Goal: Task Accomplishment & Management: Manage account settings

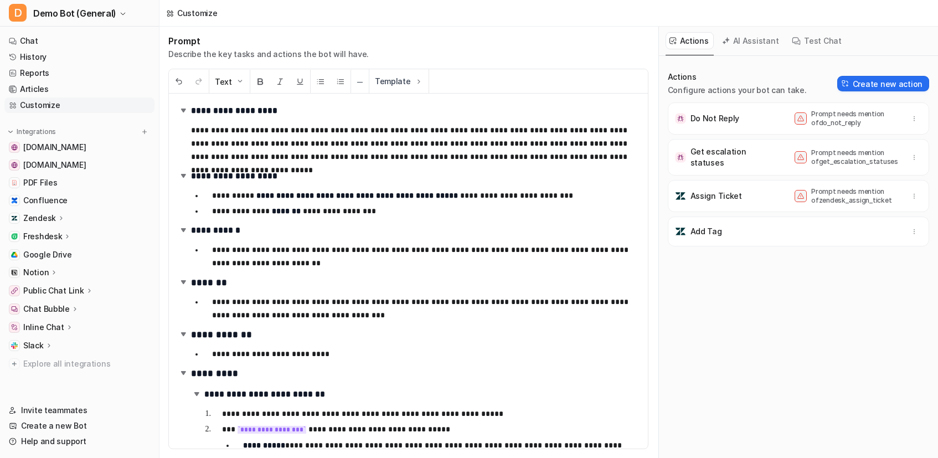
scroll to position [131, 0]
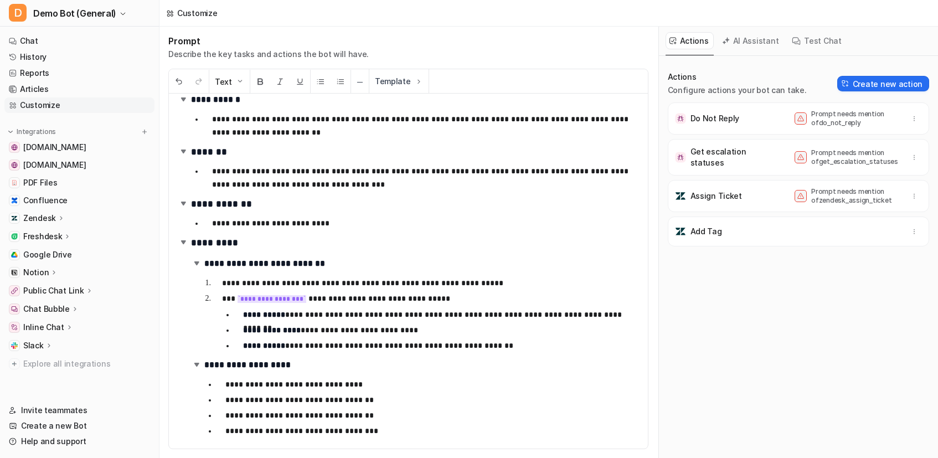
click at [747, 224] on div "Add Tag" at bounding box center [799, 232] width 252 height 20
click at [734, 43] on button "AI Assistant" at bounding box center [752, 40] width 66 height 17
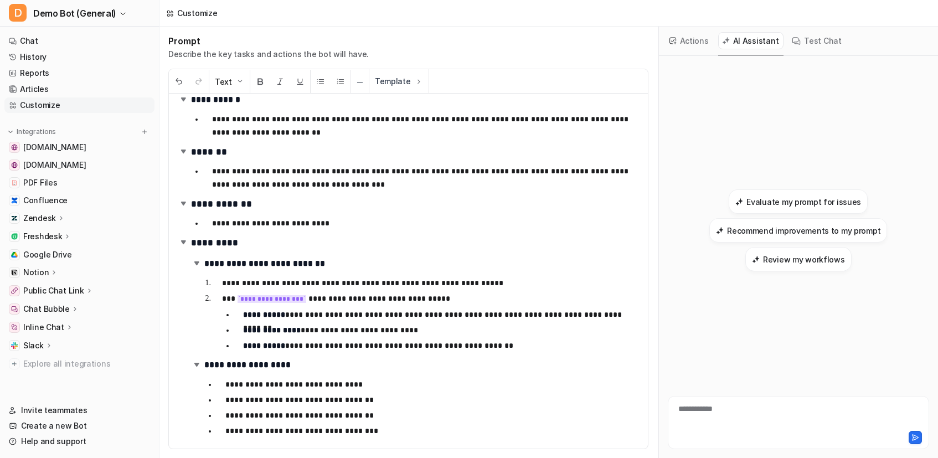
click at [681, 38] on button "Actions" at bounding box center [690, 40] width 48 height 17
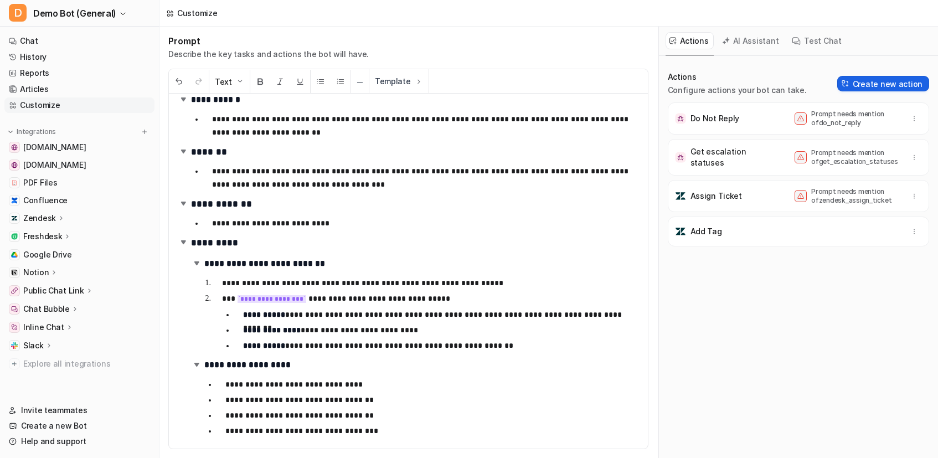
click at [887, 80] on button "Create new action" at bounding box center [884, 84] width 92 height 16
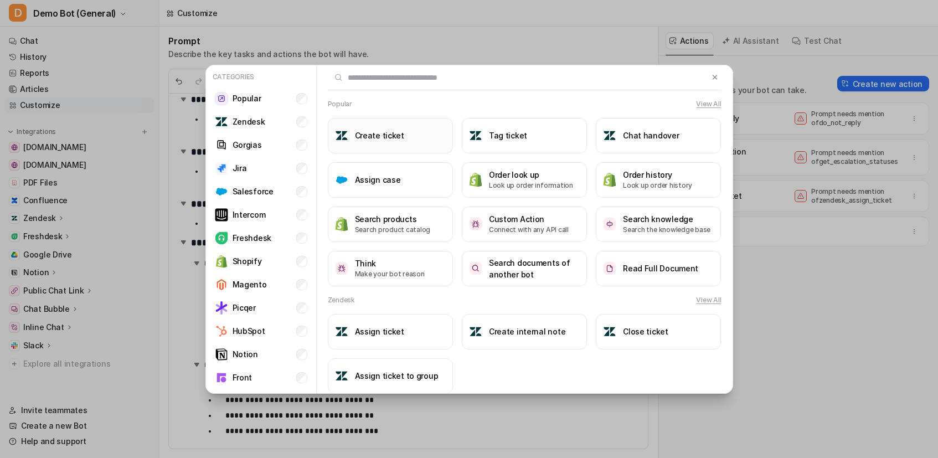
click at [389, 143] on button "Create ticket" at bounding box center [390, 135] width 125 height 35
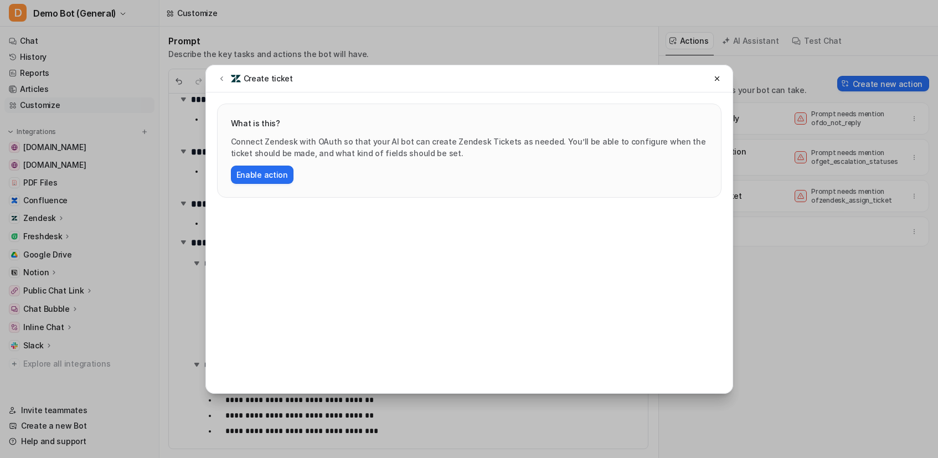
click at [478, 33] on div "Create ticket What is this? Connect Zendesk with OAuth so that your AI bot can …" at bounding box center [470, 229] width 546 height 458
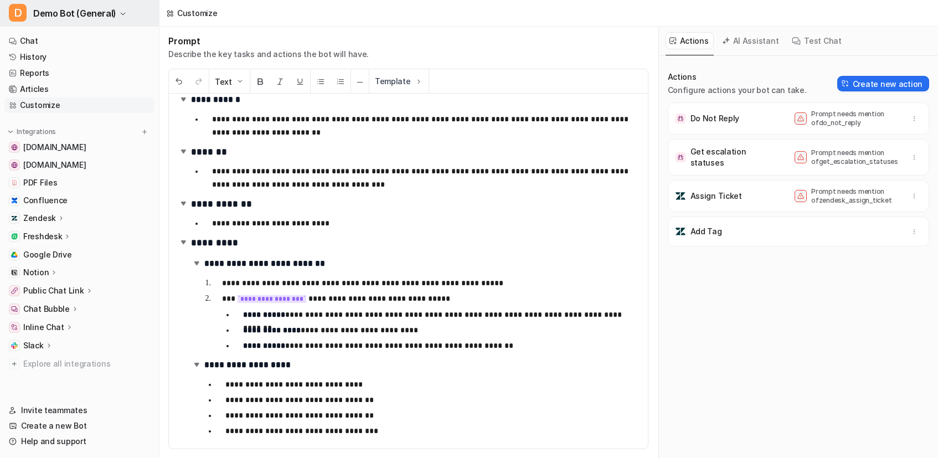
click at [50, 20] on span "Demo Bot (General)" at bounding box center [74, 14] width 83 height 16
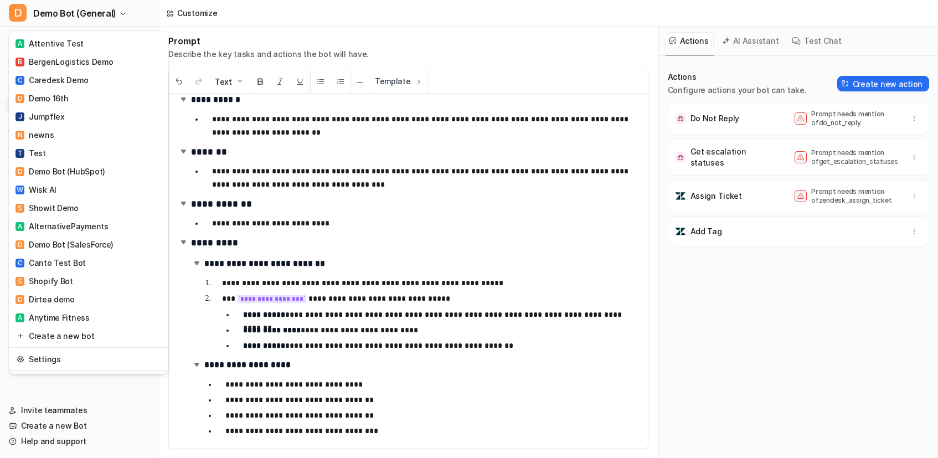
scroll to position [1444, 0]
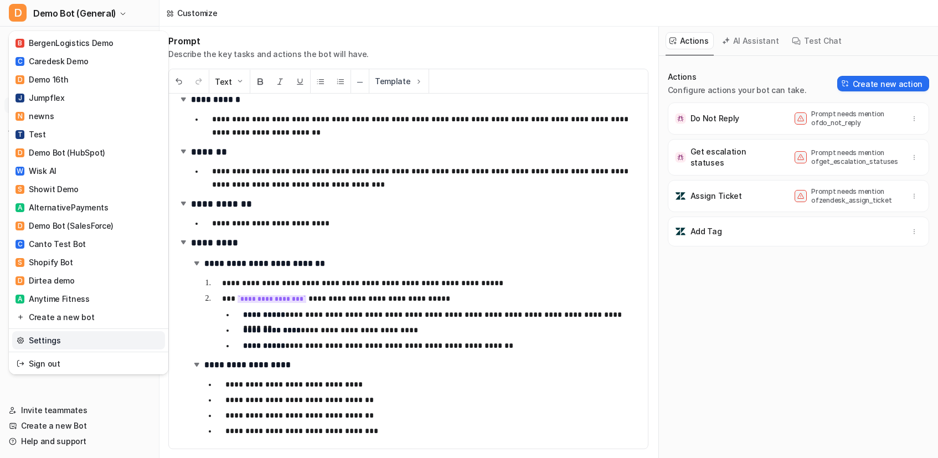
click at [73, 347] on link "Settings" at bounding box center [88, 340] width 153 height 18
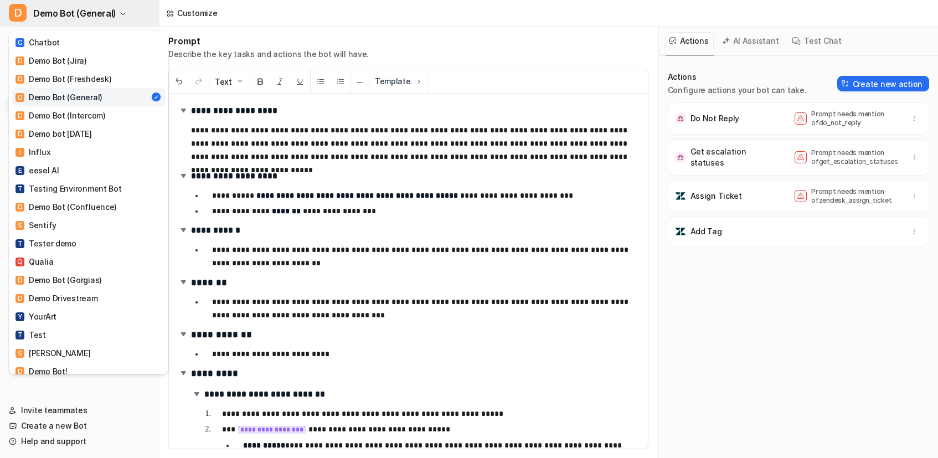
click at [79, 18] on span "Demo Bot (General)" at bounding box center [74, 14] width 83 height 16
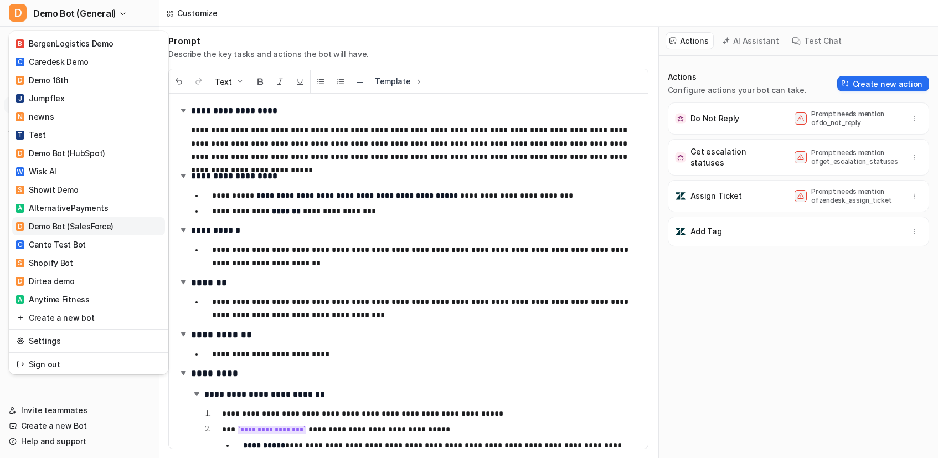
scroll to position [1444, 0]
click at [55, 341] on link "Settings" at bounding box center [88, 340] width 153 height 18
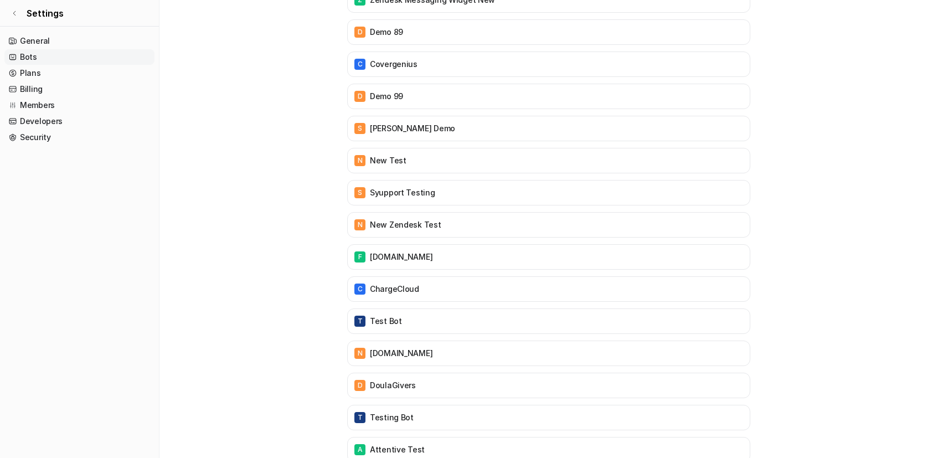
scroll to position [2626, 0]
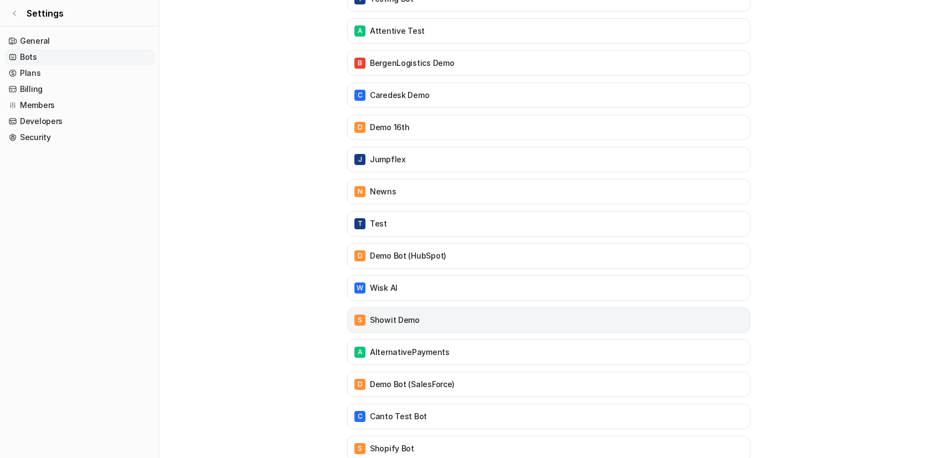
click at [670, 325] on div "S Showit Demo" at bounding box center [548, 320] width 393 height 16
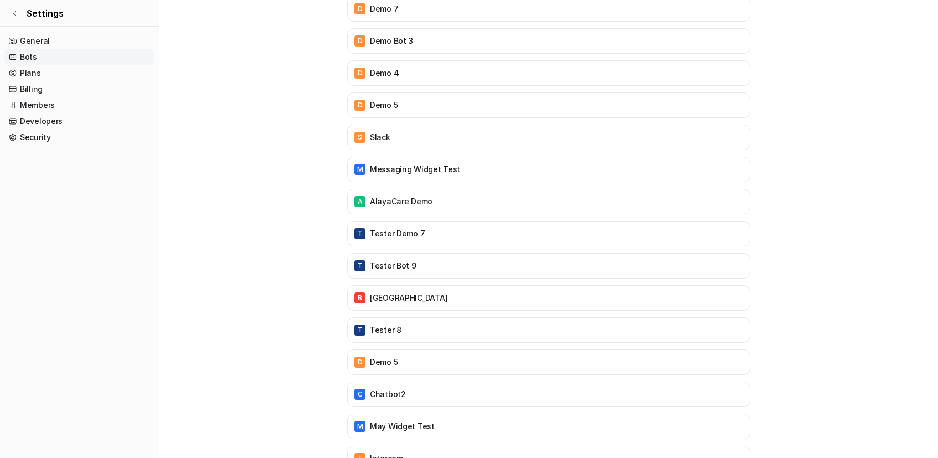
scroll to position [0, 0]
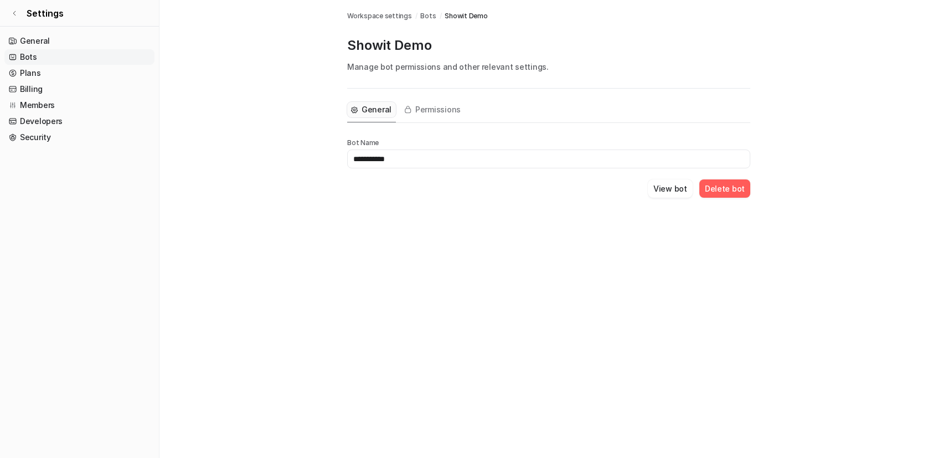
click at [404, 19] on span "Workspace settings" at bounding box center [379, 16] width 65 height 10
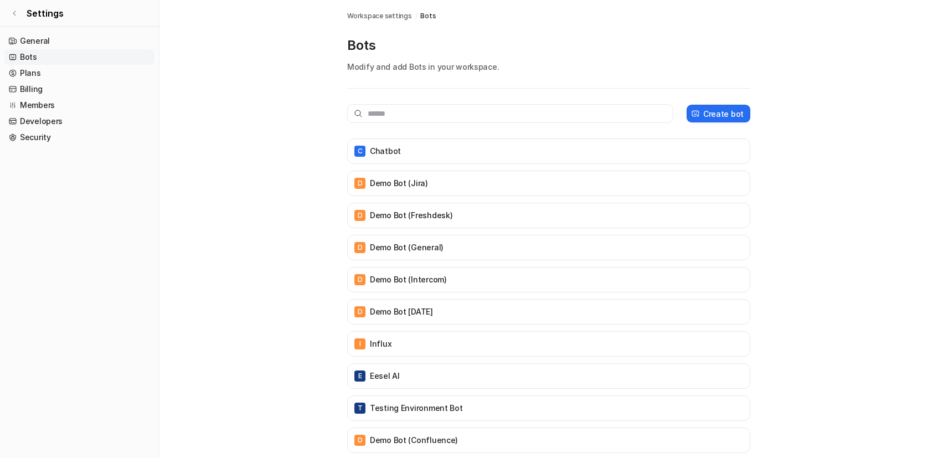
click at [382, 68] on p "Modify and add Bots in your workspace." at bounding box center [548, 67] width 403 height 12
click at [65, 60] on link "Bots" at bounding box center [79, 57] width 150 height 16
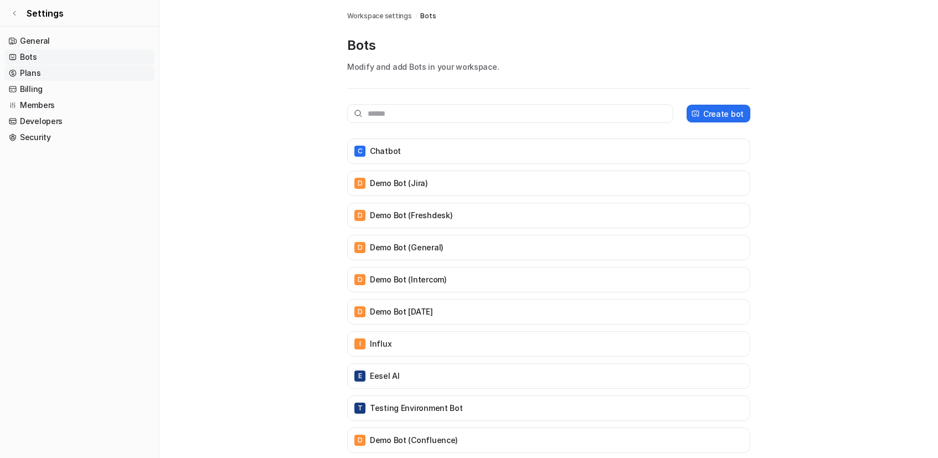
click at [61, 75] on link "Plans" at bounding box center [79, 73] width 150 height 16
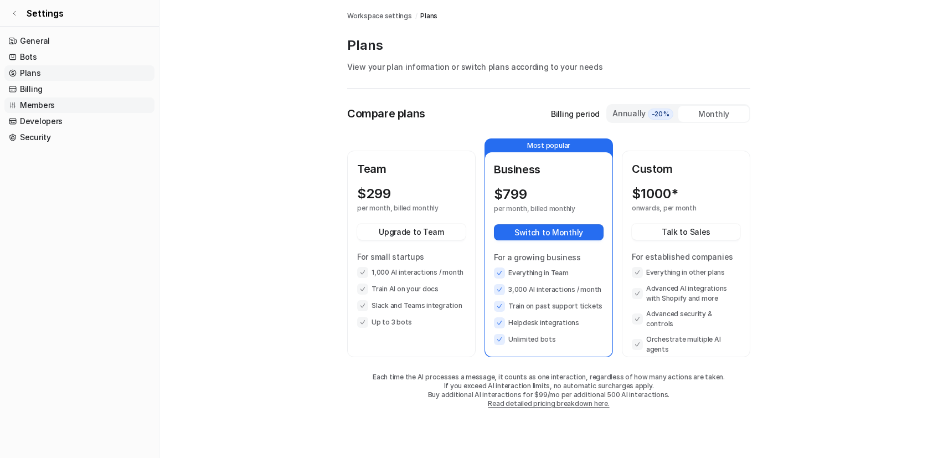
click at [68, 98] on link "Members" at bounding box center [79, 106] width 150 height 16
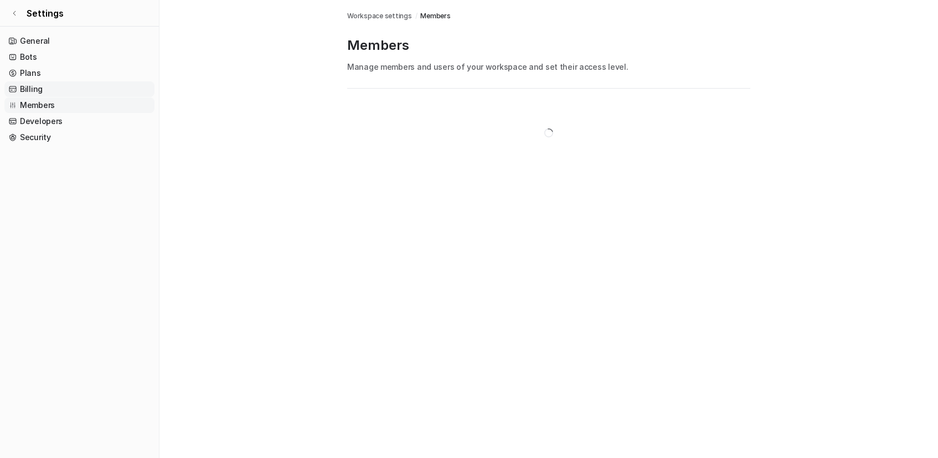
click at [66, 85] on link "Billing" at bounding box center [79, 89] width 150 height 16
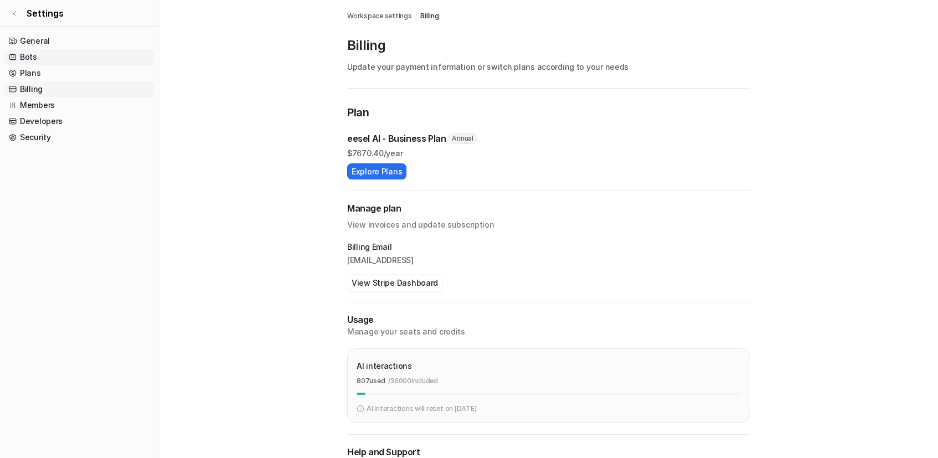
click at [53, 60] on link "Bots" at bounding box center [79, 57] width 150 height 16
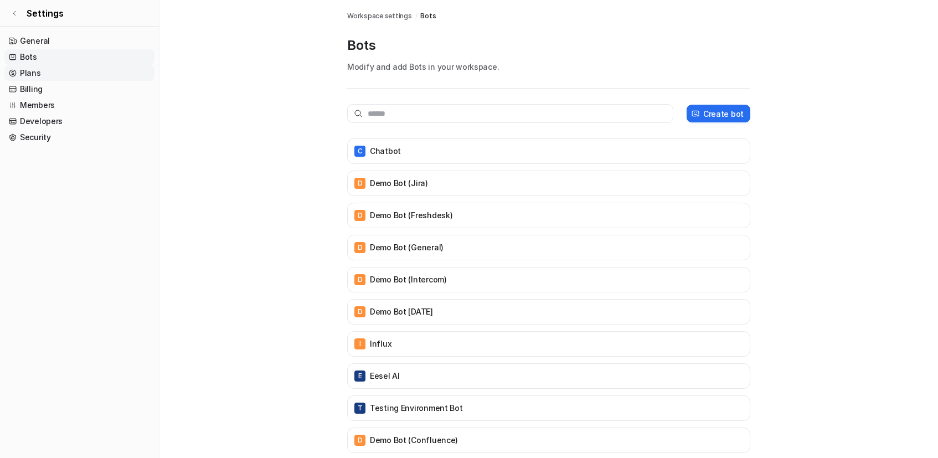
click at [55, 70] on link "Plans" at bounding box center [79, 73] width 150 height 16
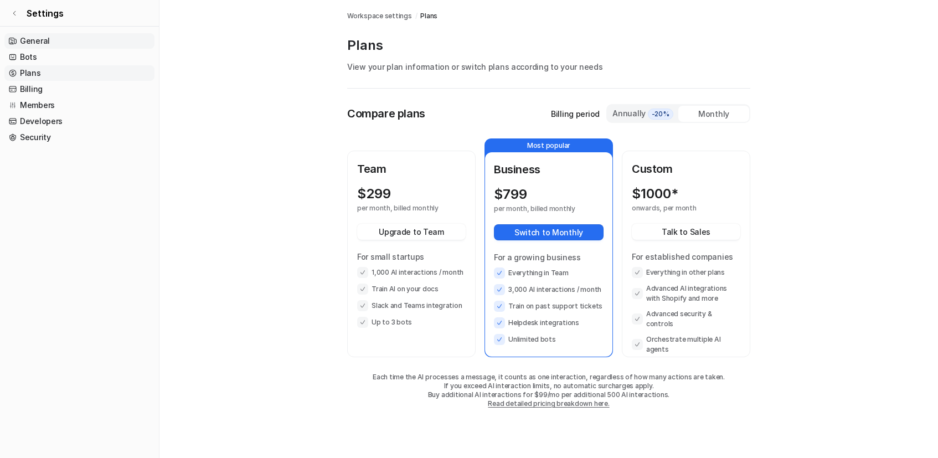
click at [63, 47] on link "General" at bounding box center [79, 41] width 150 height 16
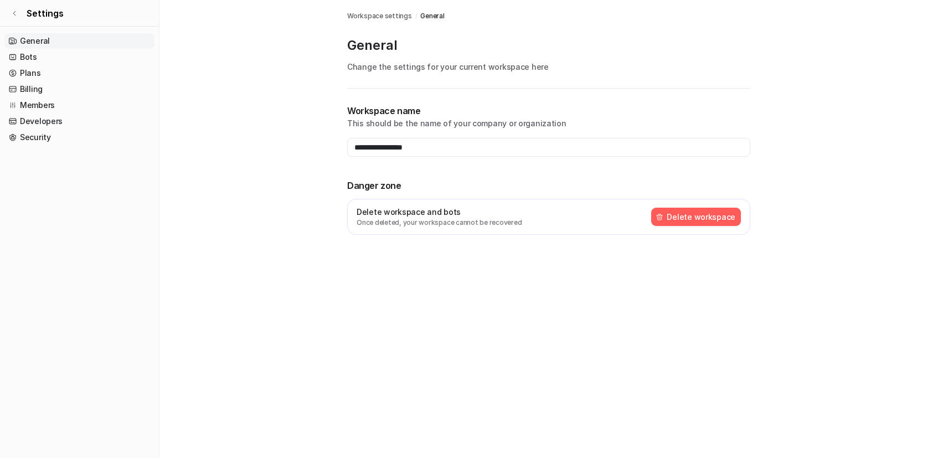
click at [71, 39] on link "General" at bounding box center [79, 41] width 150 height 16
click at [64, 59] on link "Bots" at bounding box center [79, 57] width 150 height 16
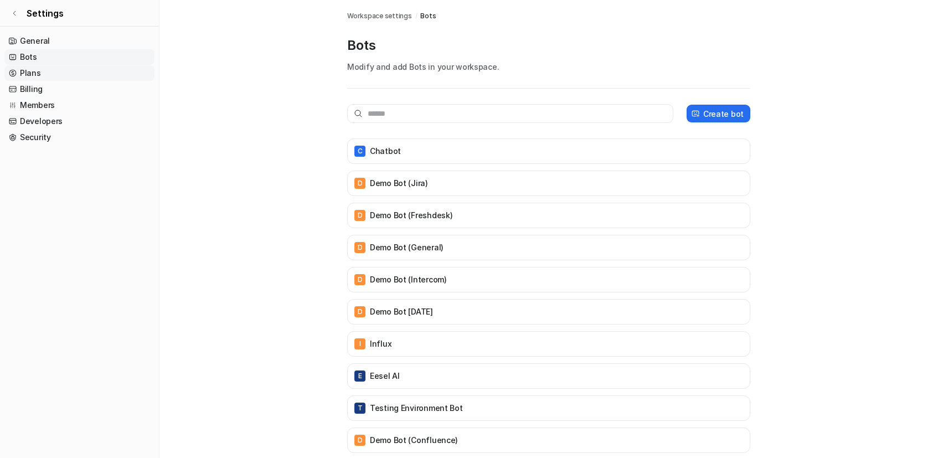
click at [65, 71] on link "Plans" at bounding box center [79, 73] width 150 height 16
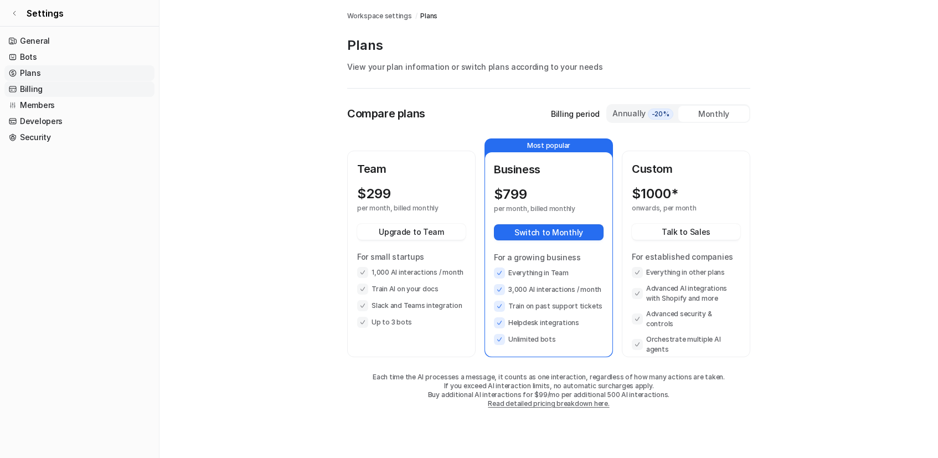
click at [66, 93] on link "Billing" at bounding box center [79, 89] width 150 height 16
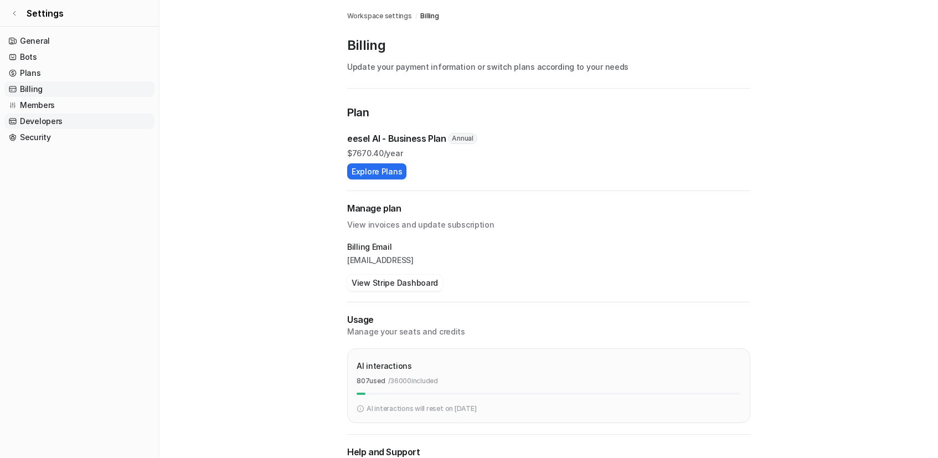
click at [68, 115] on link "Developers" at bounding box center [79, 122] width 150 height 16
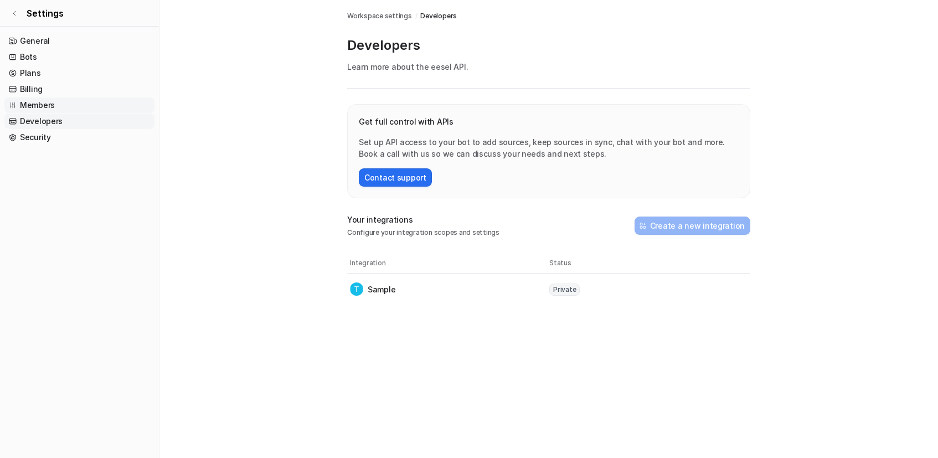
click at [66, 105] on link "Members" at bounding box center [79, 106] width 150 height 16
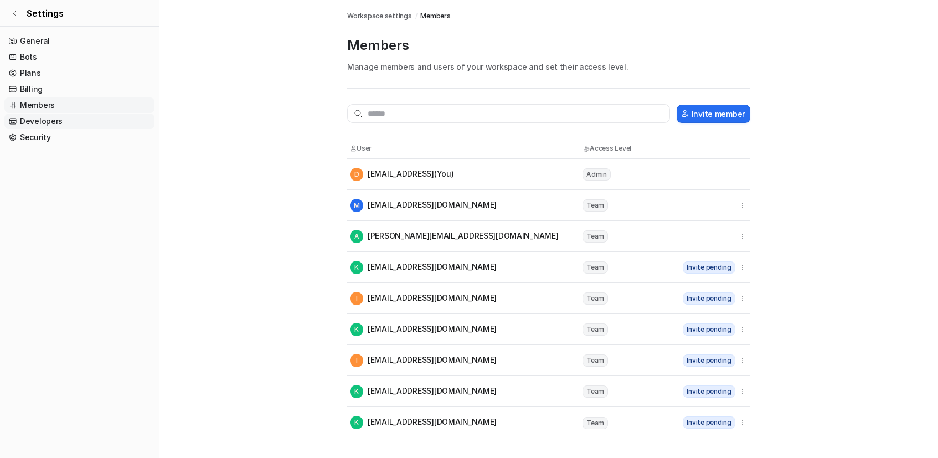
click at [69, 124] on link "Developers" at bounding box center [79, 122] width 150 height 16
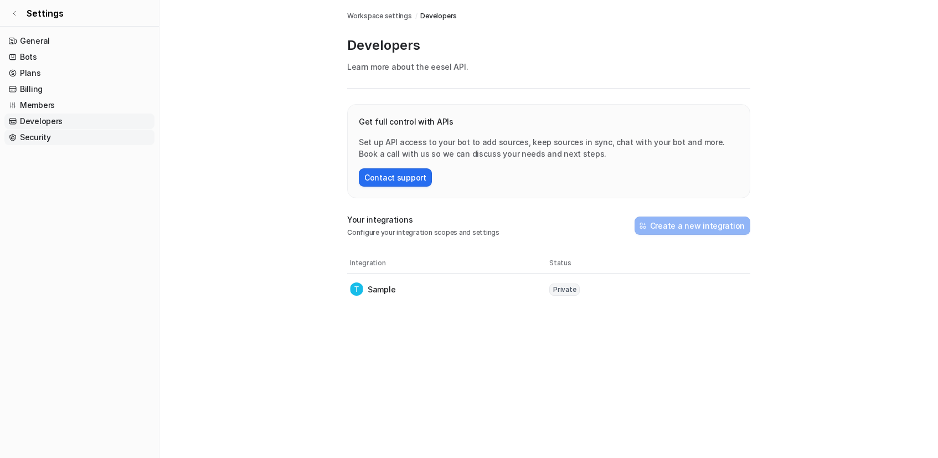
click at [69, 138] on link "Security" at bounding box center [79, 138] width 150 height 16
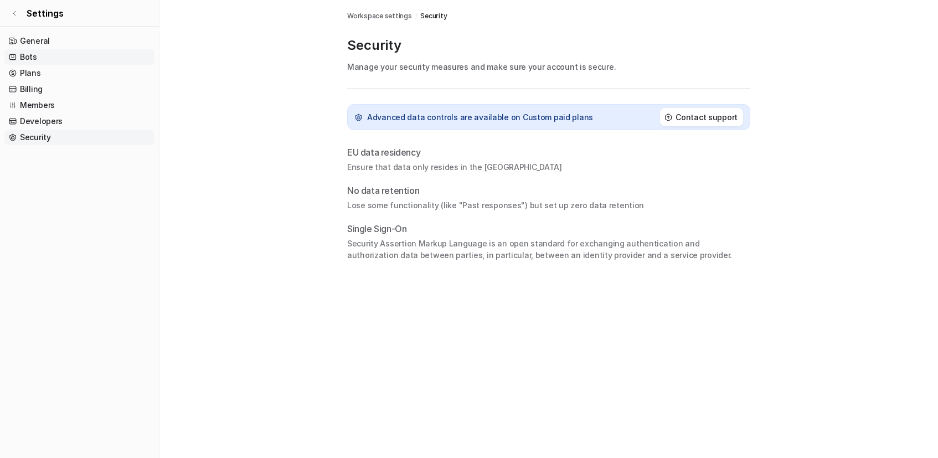
click at [64, 63] on link "Bots" at bounding box center [79, 57] width 150 height 16
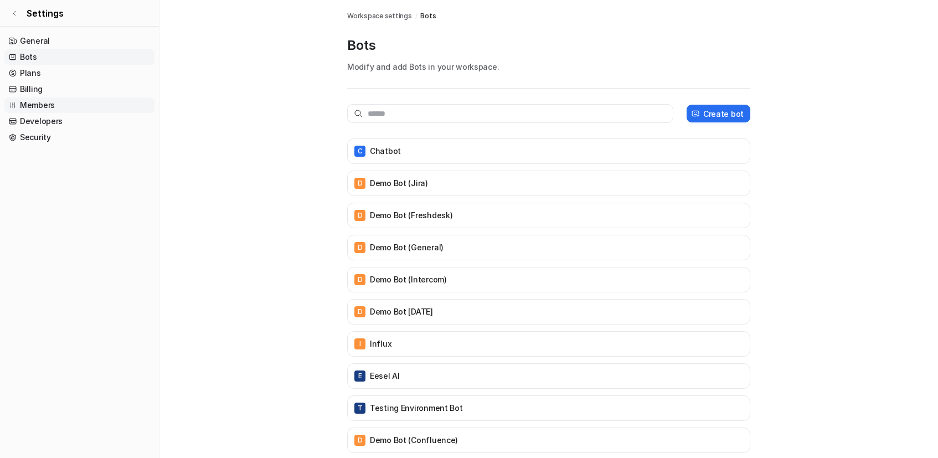
click at [50, 104] on link "Members" at bounding box center [79, 106] width 150 height 16
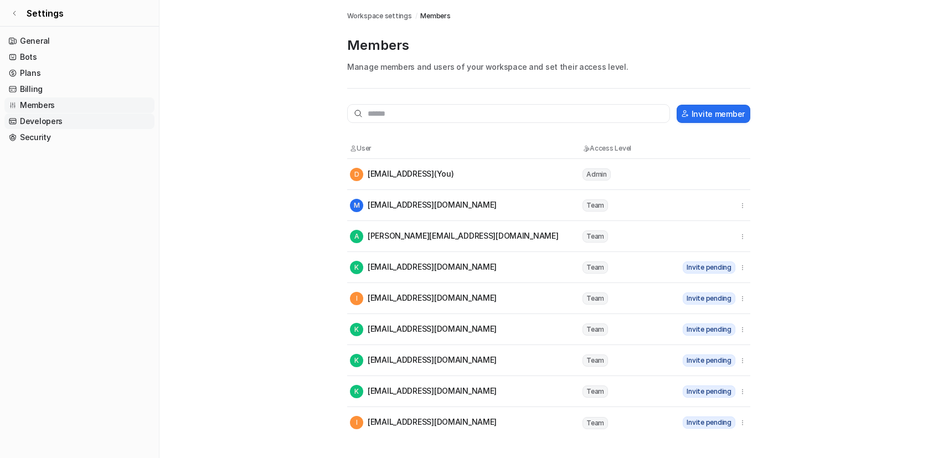
click at [46, 127] on link "Developers" at bounding box center [79, 122] width 150 height 16
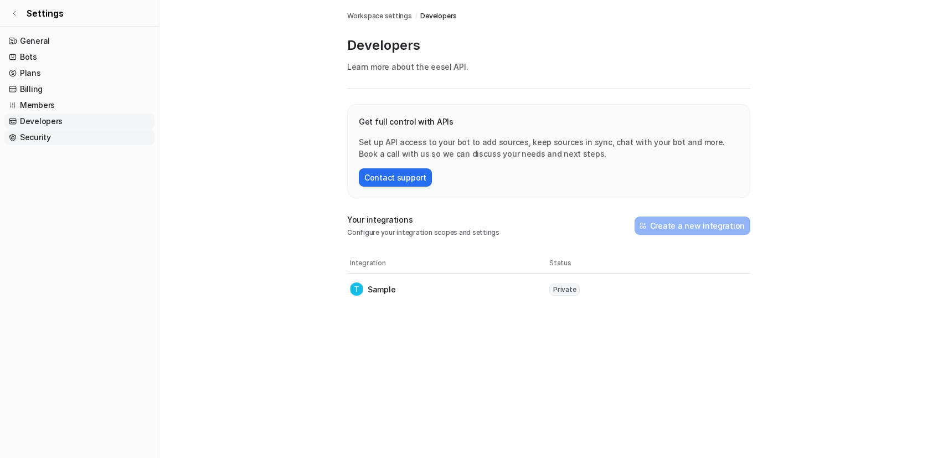
click at [48, 142] on link "Security" at bounding box center [79, 138] width 150 height 16
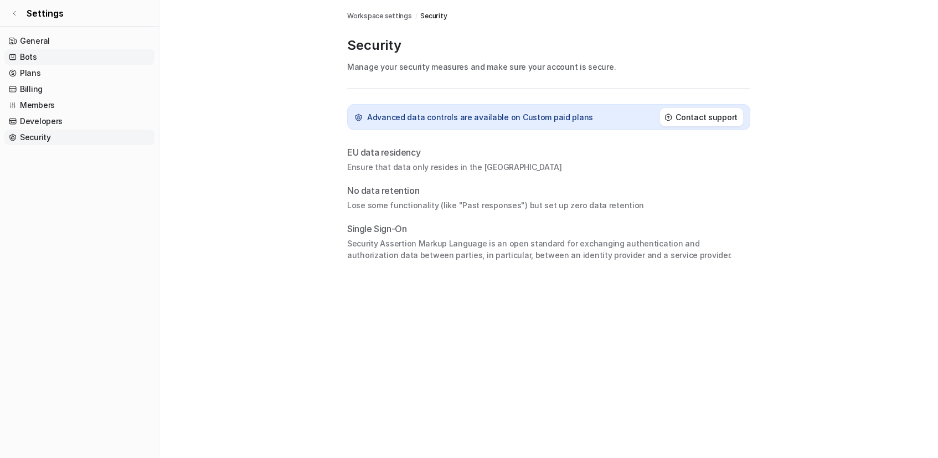
click at [37, 51] on link "Bots" at bounding box center [79, 57] width 150 height 16
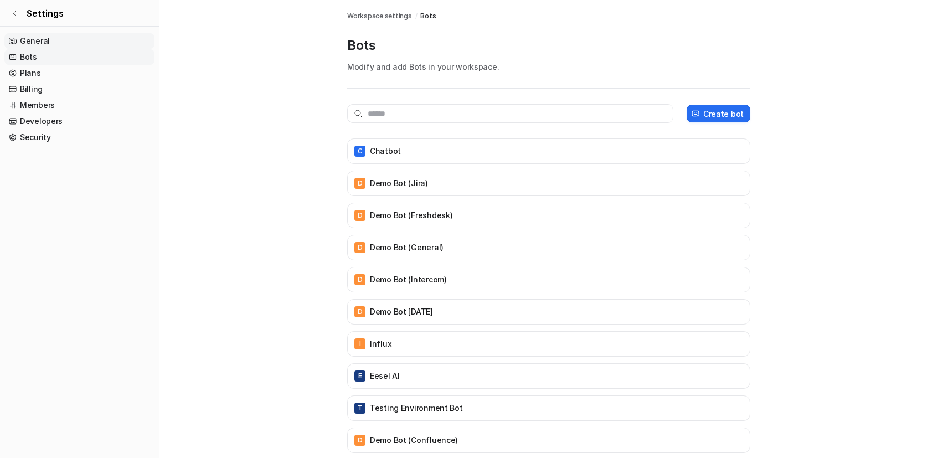
click at [41, 39] on link "General" at bounding box center [79, 41] width 150 height 16
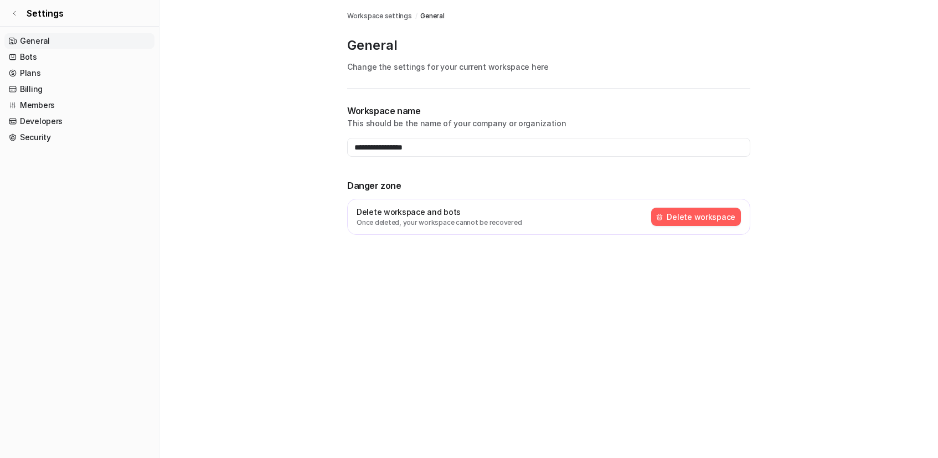
click at [42, 47] on link "General" at bounding box center [79, 41] width 150 height 16
click at [43, 50] on link "Bots" at bounding box center [79, 57] width 150 height 16
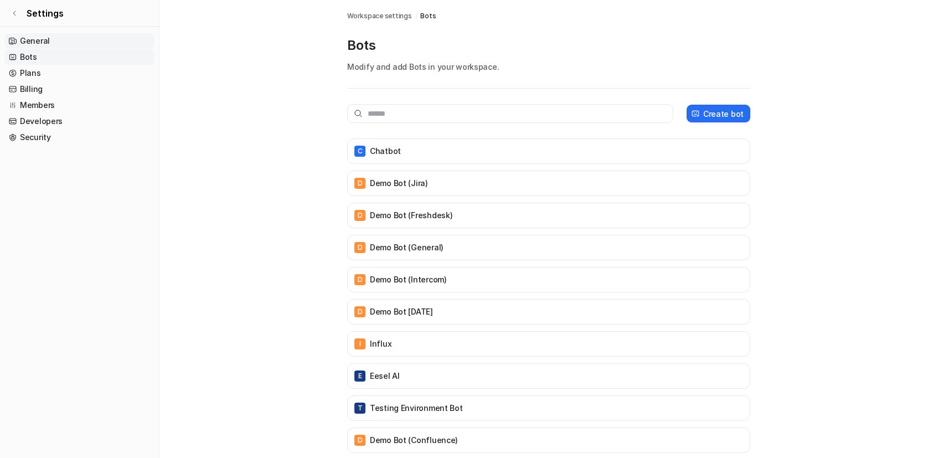
click at [68, 36] on link "General" at bounding box center [79, 41] width 150 height 16
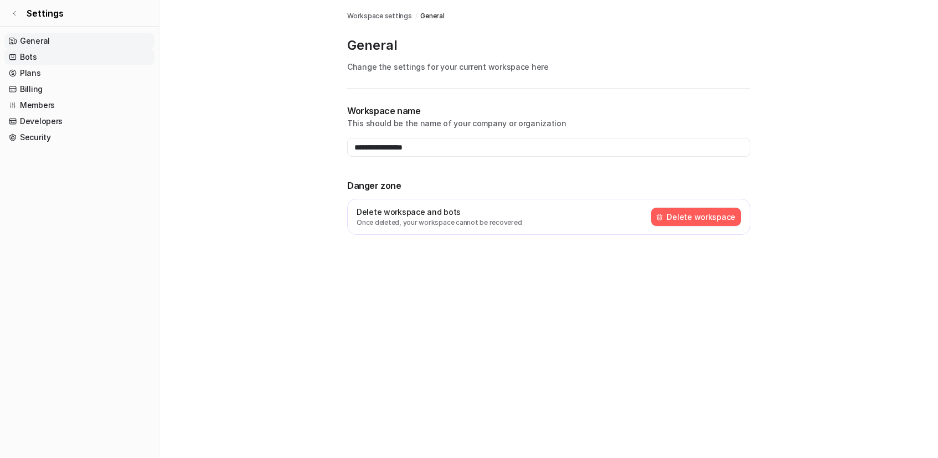
click at [94, 59] on link "Bots" at bounding box center [79, 57] width 150 height 16
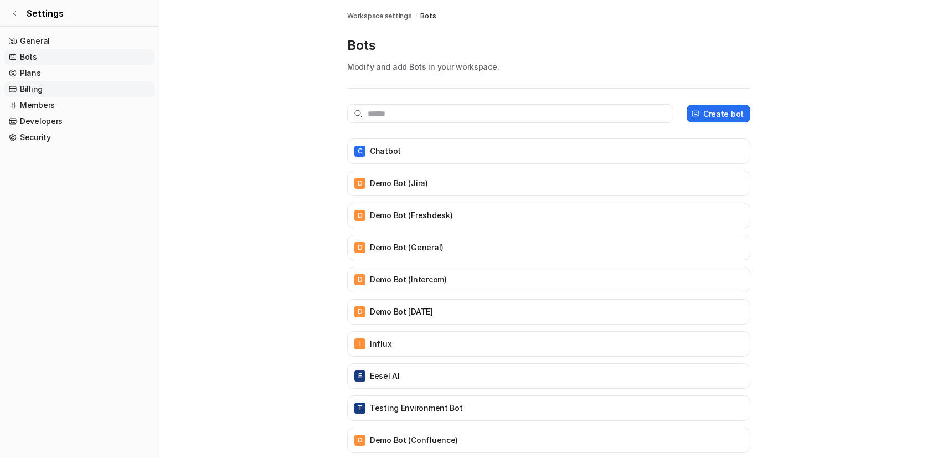
click at [49, 82] on link "Billing" at bounding box center [79, 89] width 150 height 16
click at [47, 74] on link "Plans" at bounding box center [79, 73] width 150 height 16
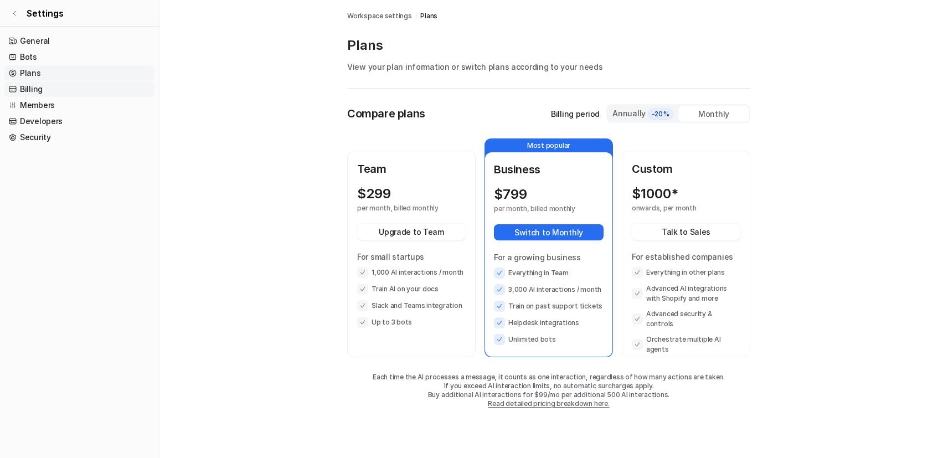
click at [45, 84] on link "Billing" at bounding box center [79, 89] width 150 height 16
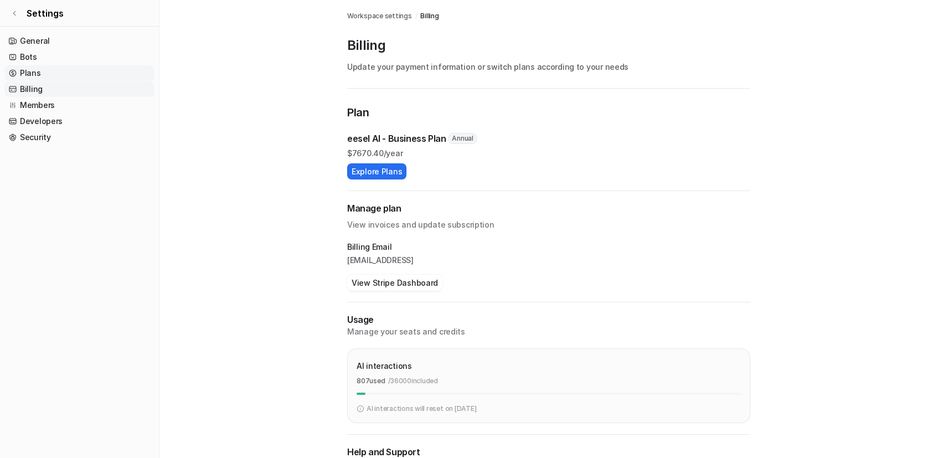
click at [47, 71] on link "Plans" at bounding box center [79, 73] width 150 height 16
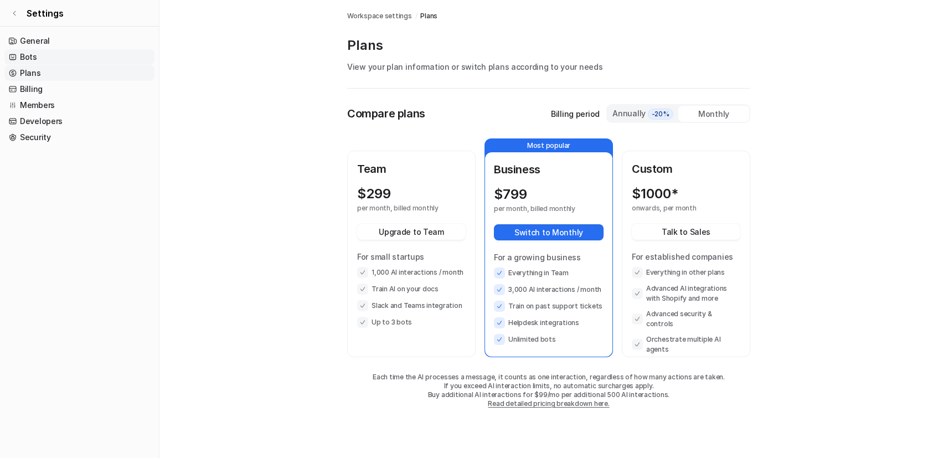
click at [43, 61] on link "Bots" at bounding box center [79, 57] width 150 height 16
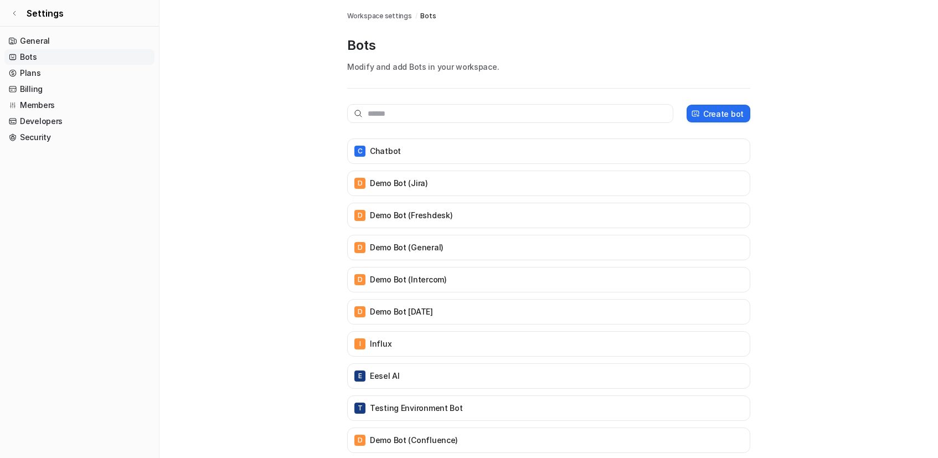
click at [414, 64] on p "Modify and add Bots in your workspace." at bounding box center [548, 67] width 403 height 12
copy p "Modify and add Bots in your workspace."
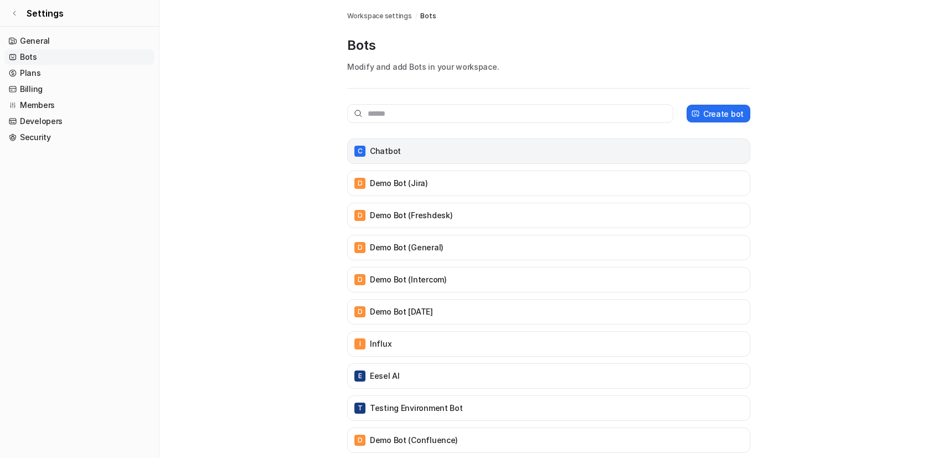
click at [442, 157] on div "C Chatbot" at bounding box center [548, 151] width 393 height 16
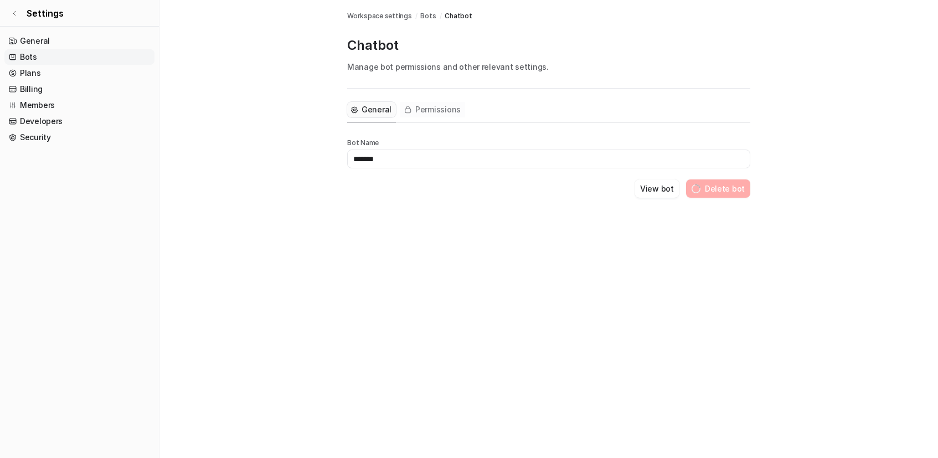
click at [421, 115] on button "Permissions" at bounding box center [433, 110] width 65 height 16
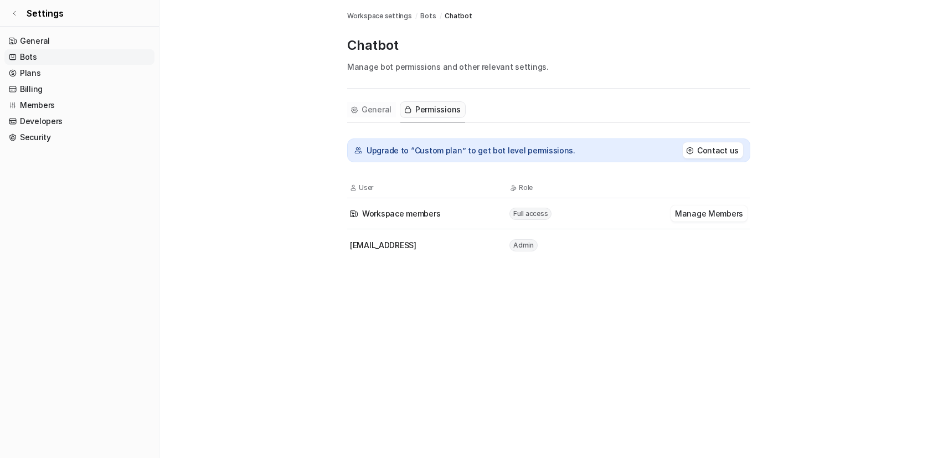
click at [353, 104] on button "General" at bounding box center [371, 110] width 49 height 16
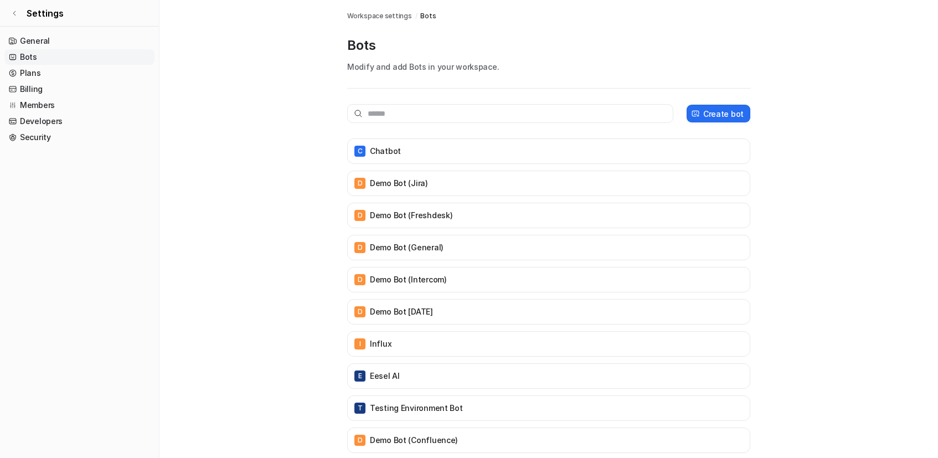
click at [443, 64] on p "Modify and add Bots in your workspace." at bounding box center [548, 67] width 403 height 12
copy p "Modify and add Bots in your workspace."
click at [14, 9] on link "Settings" at bounding box center [79, 13] width 159 height 27
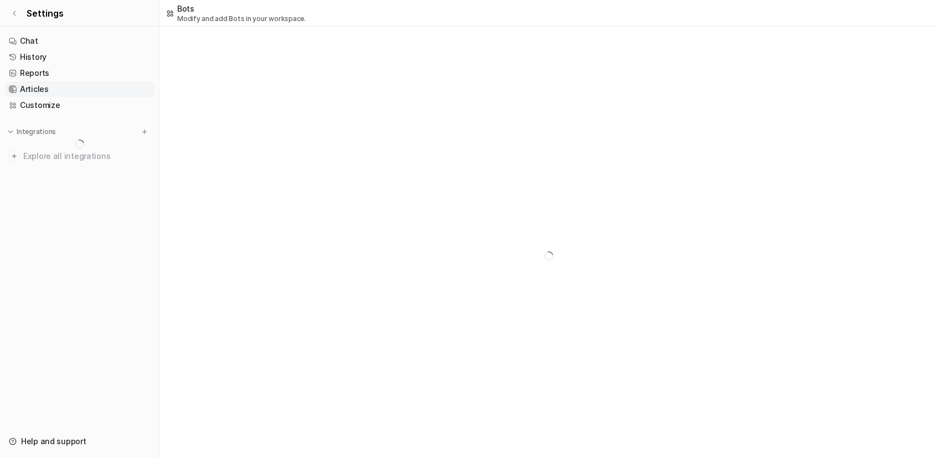
click at [45, 82] on link "Articles" at bounding box center [79, 89] width 150 height 16
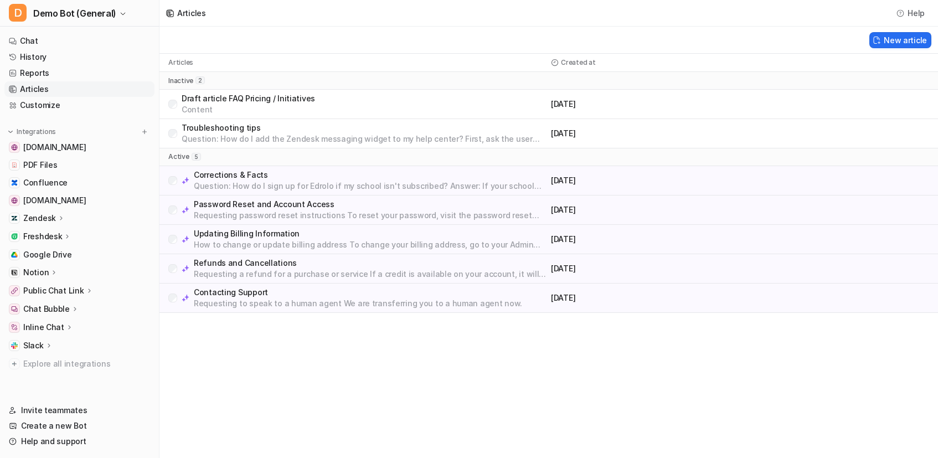
click at [340, 179] on p "Corrections & Facts" at bounding box center [370, 175] width 353 height 11
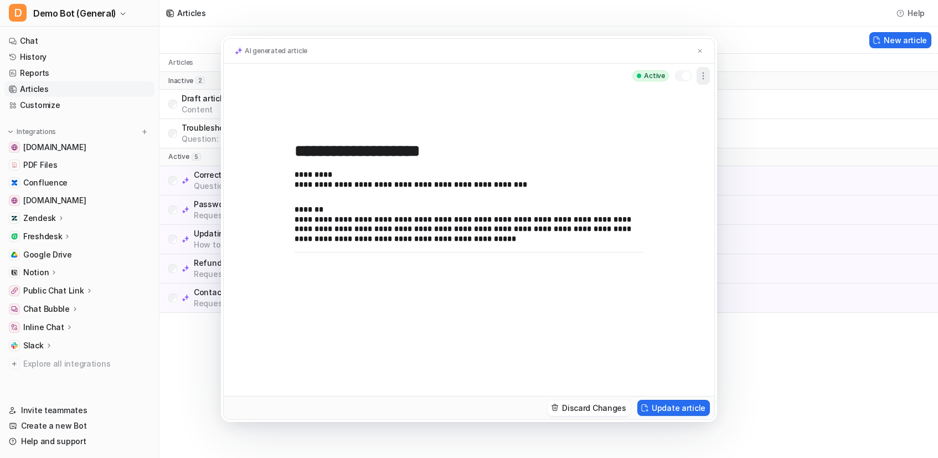
click at [705, 78] on icon "button" at bounding box center [703, 75] width 11 height 11
click at [702, 51] on img at bounding box center [700, 51] width 7 height 7
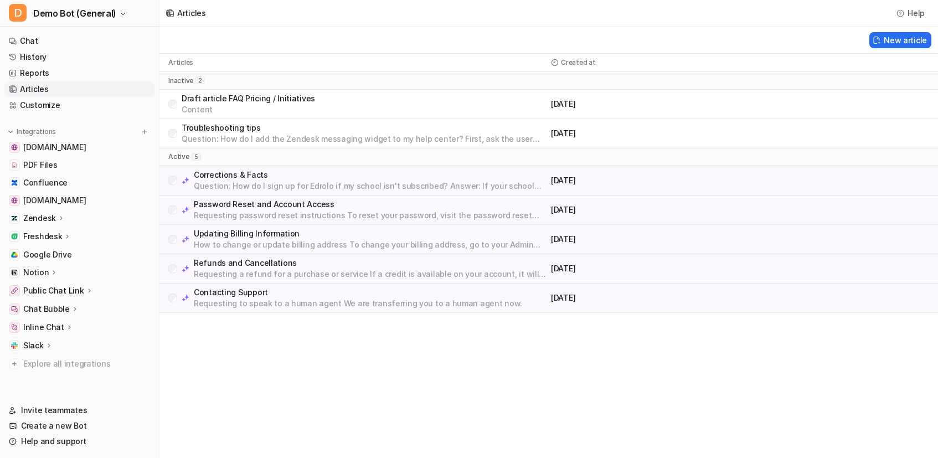
click at [440, 345] on div "Articles Help New article Articles Created at inactive 2 Draft article FAQ Pric…" at bounding box center [469, 229] width 938 height 458
